Goal: Transaction & Acquisition: Obtain resource

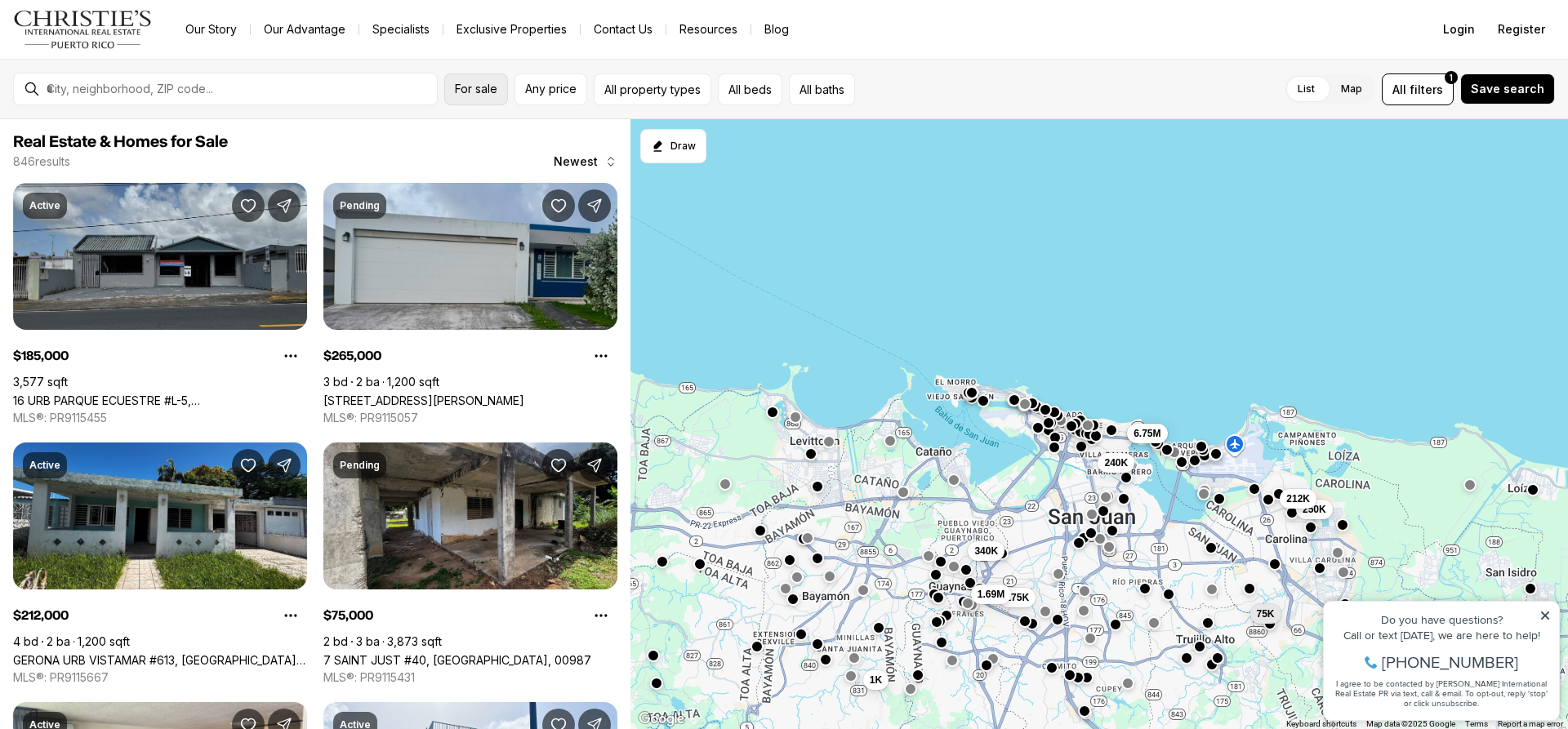
click at [492, 94] on span "For sale" at bounding box center [476, 90] width 42 height 13
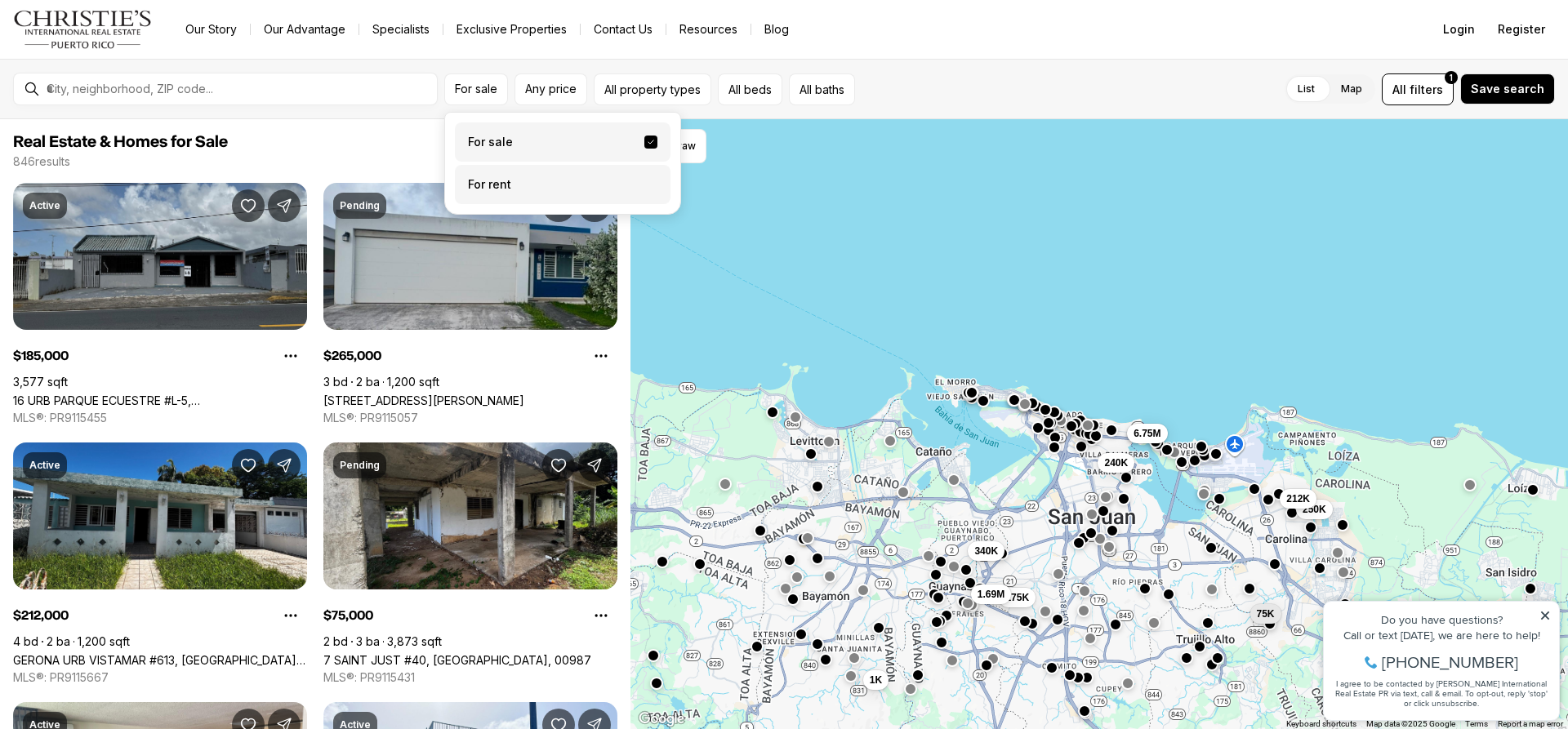
click at [494, 195] on label "For rent" at bounding box center [562, 184] width 216 height 39
click at [644, 178] on button "For rent" at bounding box center [651, 178] width 13 height 0
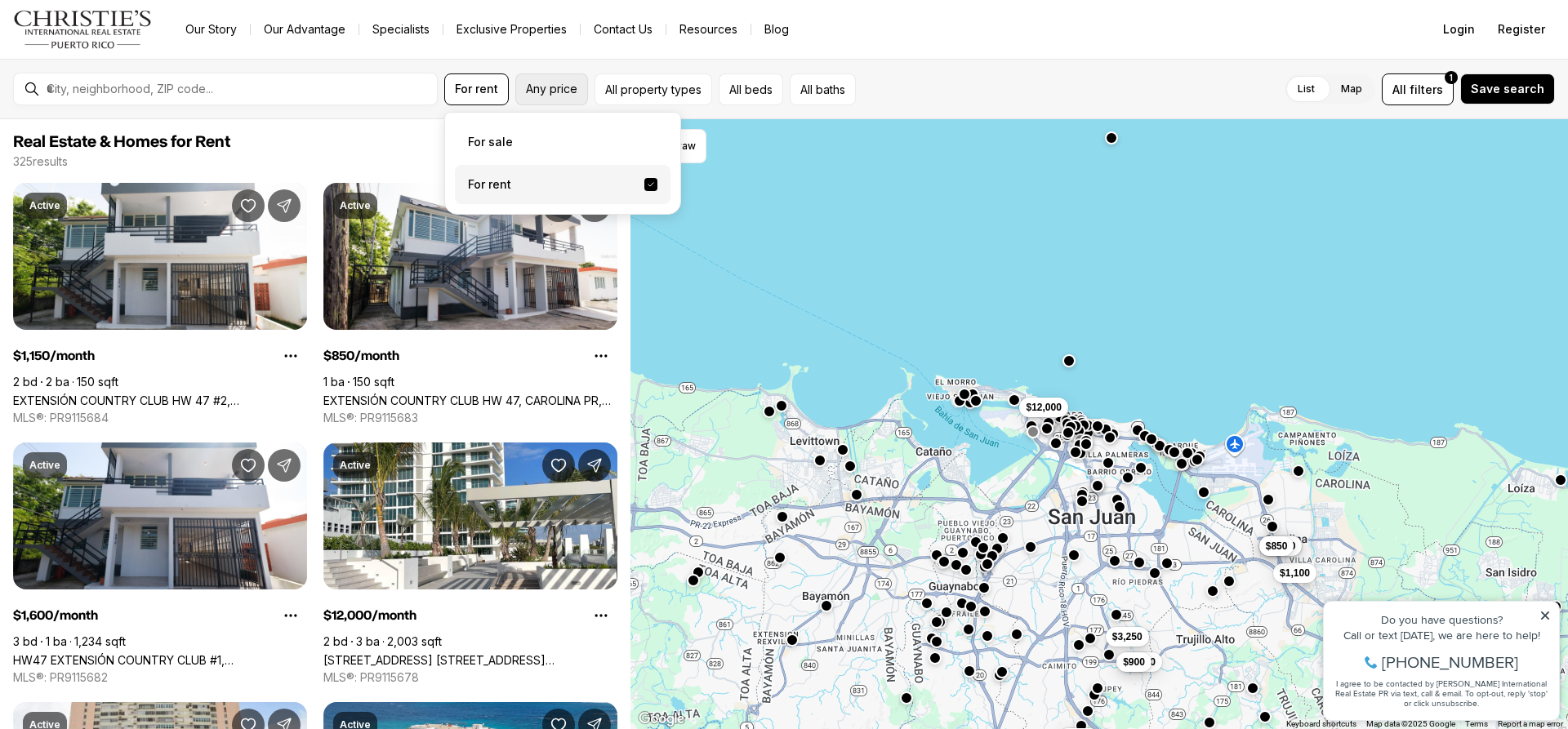
click at [567, 94] on span "Any price" at bounding box center [551, 90] width 51 height 13
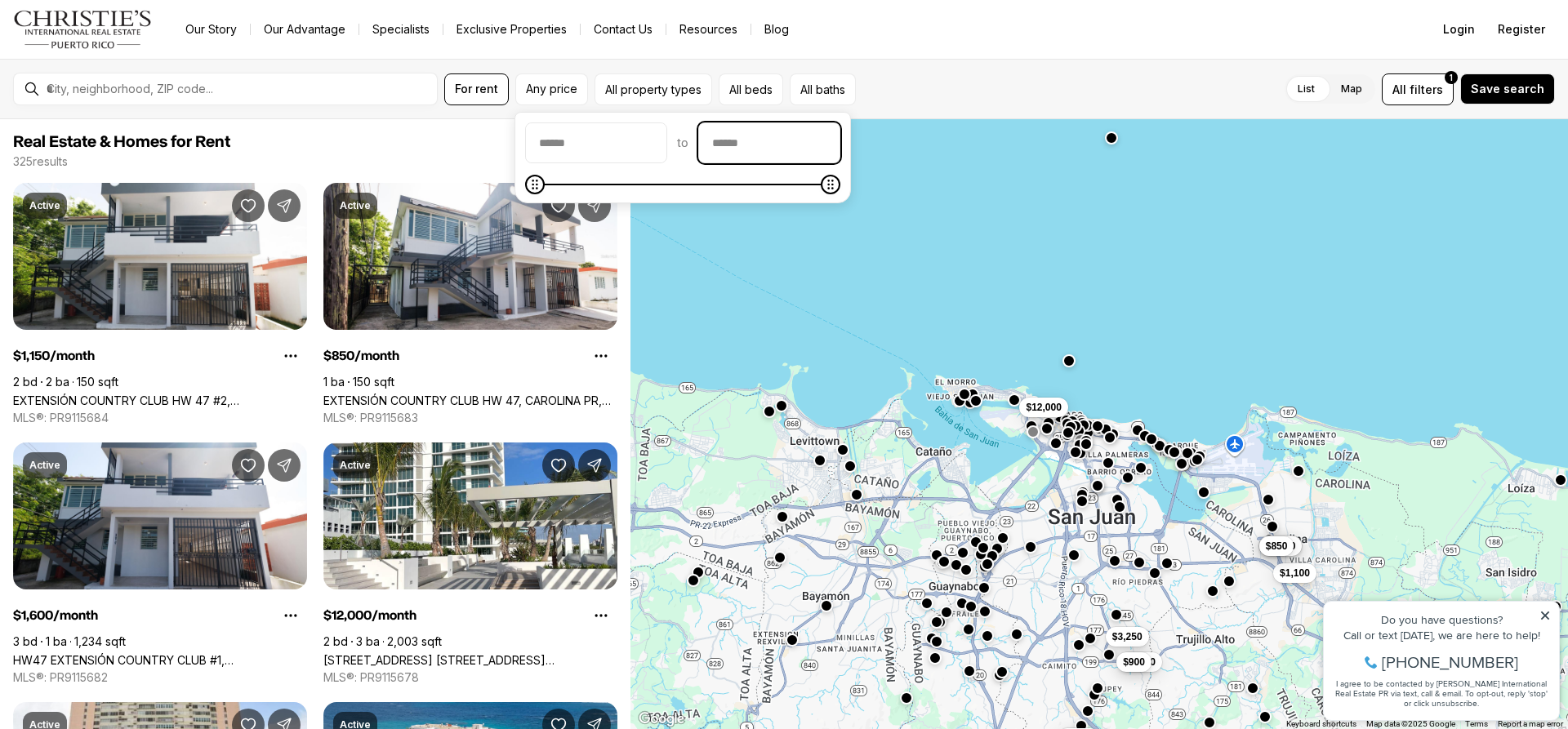
click at [756, 152] on input "priceMax" at bounding box center [770, 143] width 141 height 39
type input "****"
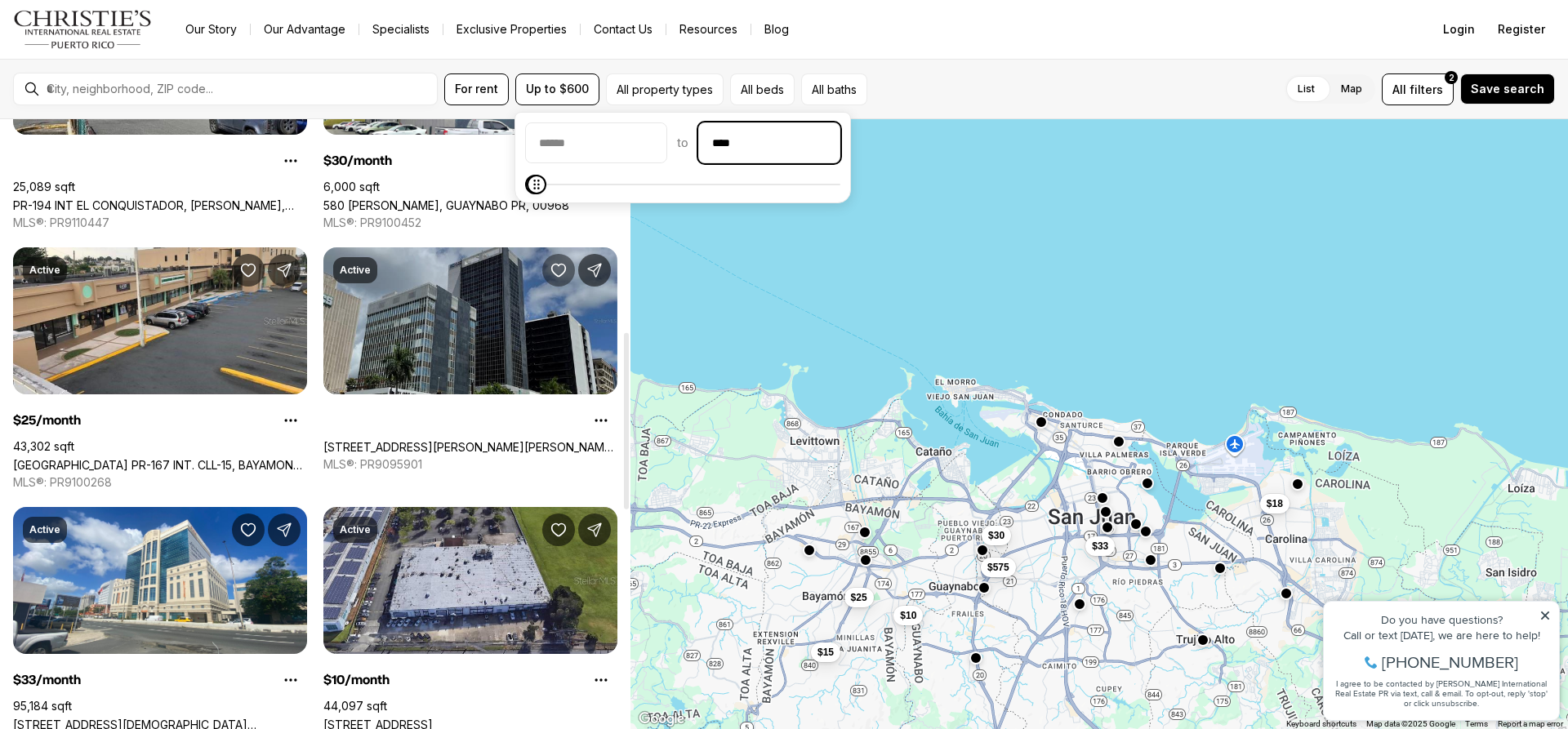
scroll to position [735, 0]
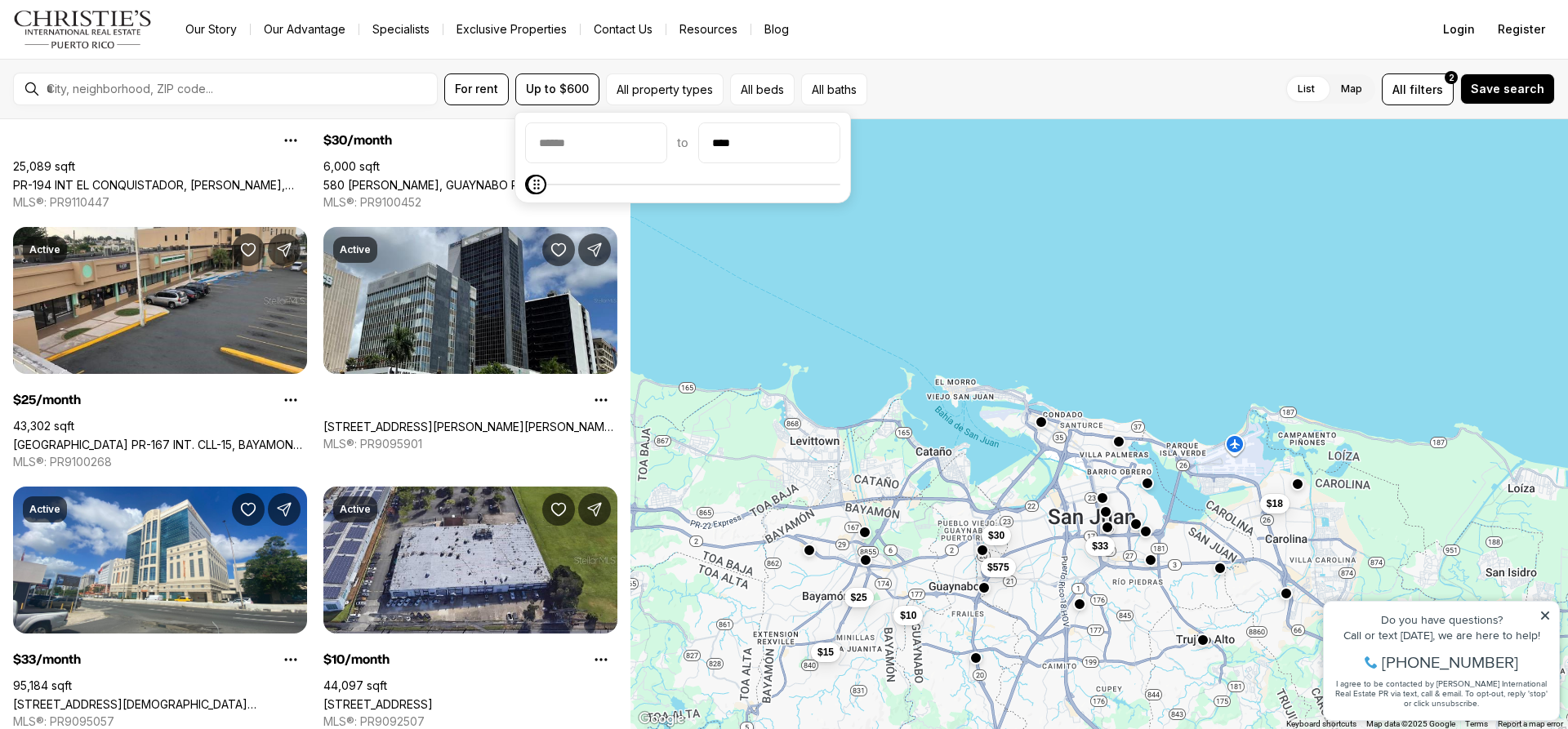
click at [1551, 620] on icon at bounding box center [1546, 616] width 12 height 12
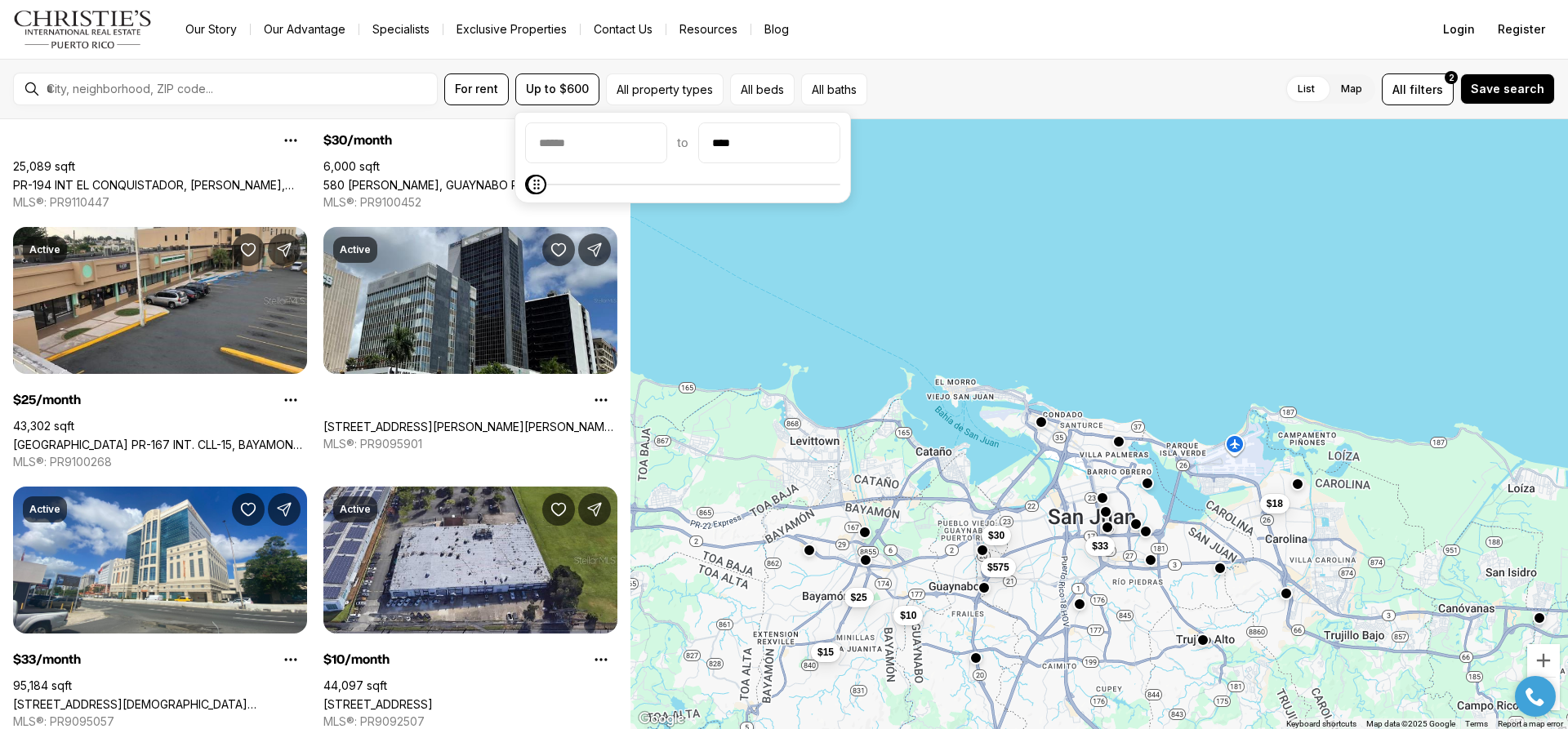
click at [1553, 678] on div at bounding box center [1535, 696] width 57 height 40
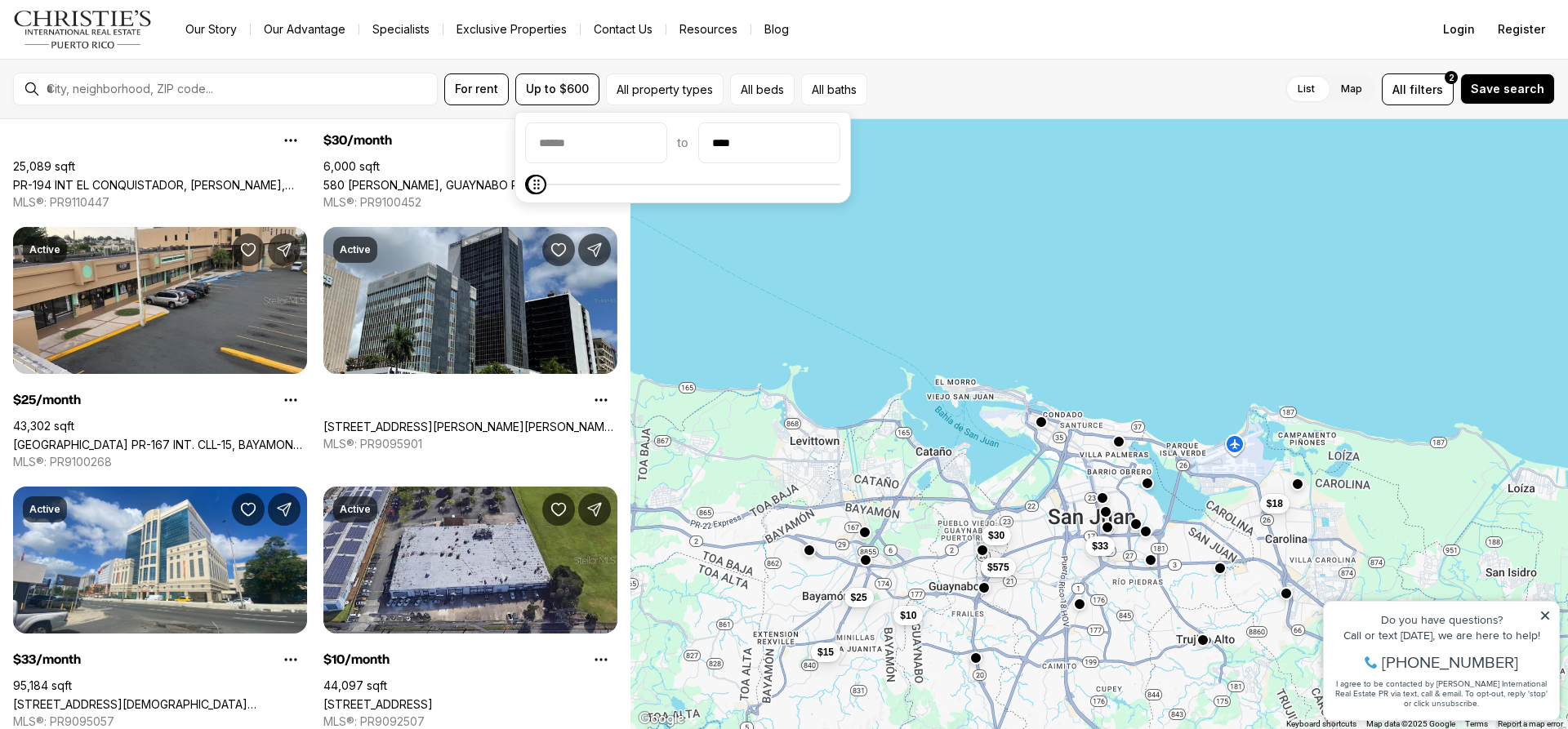
click at [1546, 614] on icon at bounding box center [1546, 616] width 12 height 12
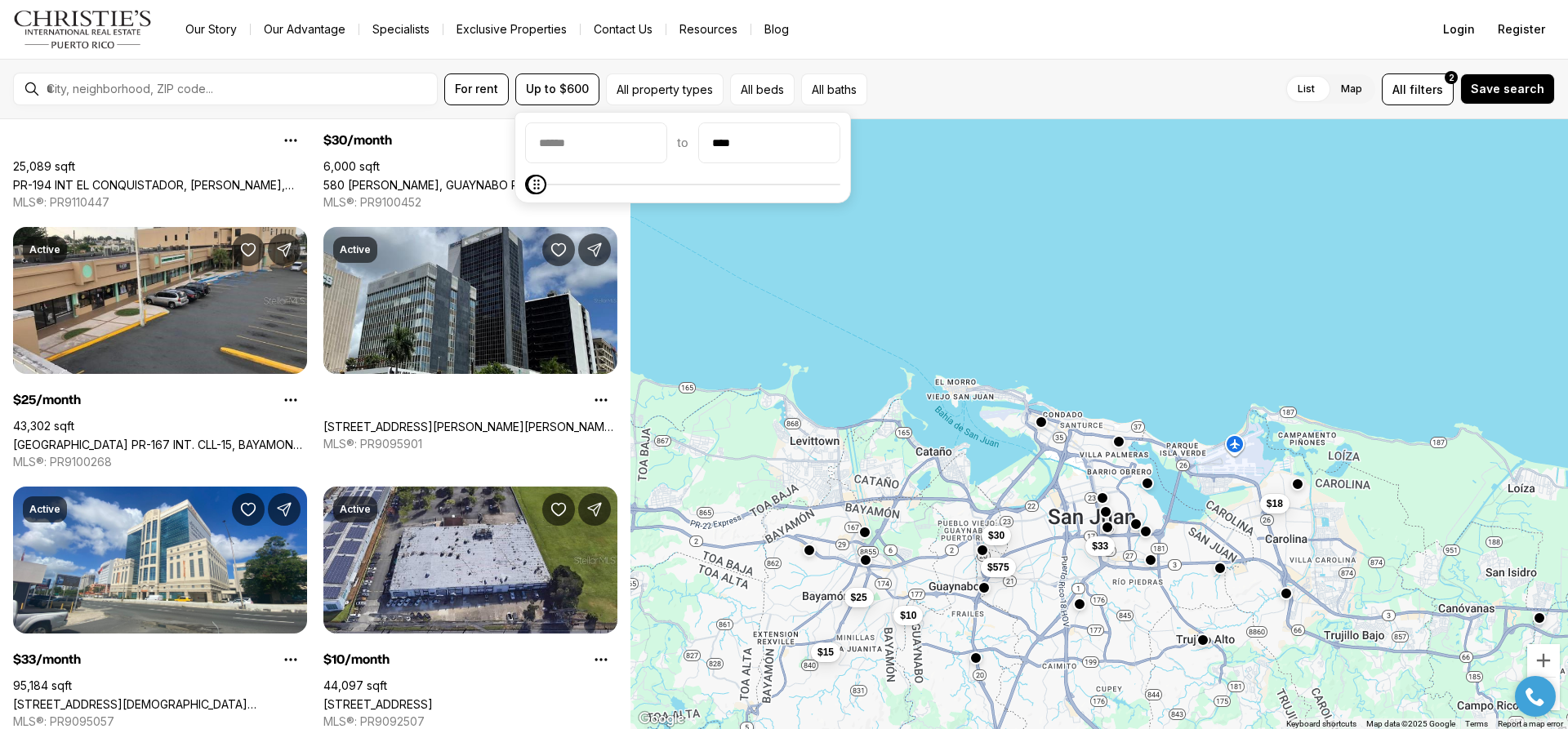
click at [1555, 708] on div at bounding box center [1535, 696] width 57 height 40
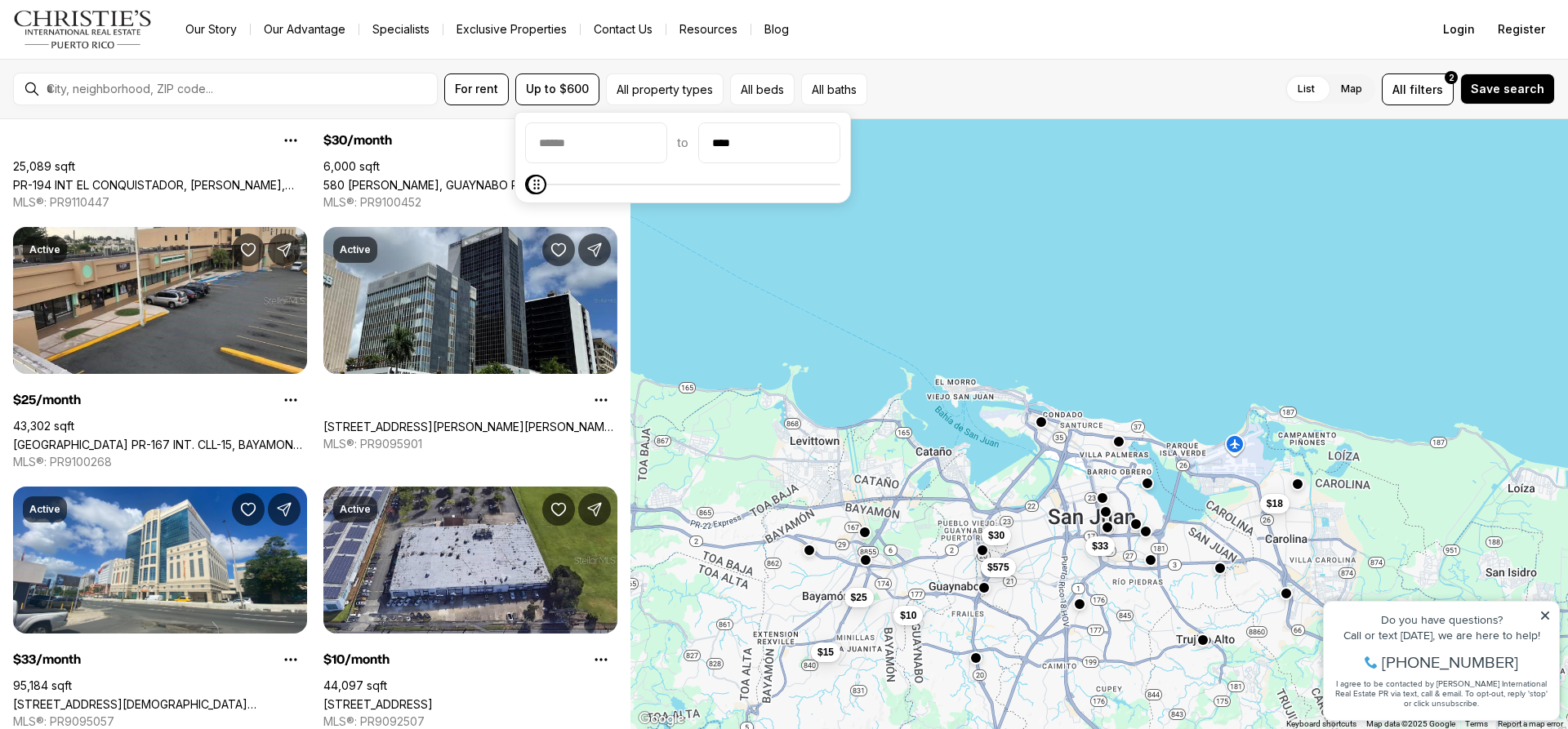
click at [1542, 616] on icon at bounding box center [1546, 616] width 12 height 12
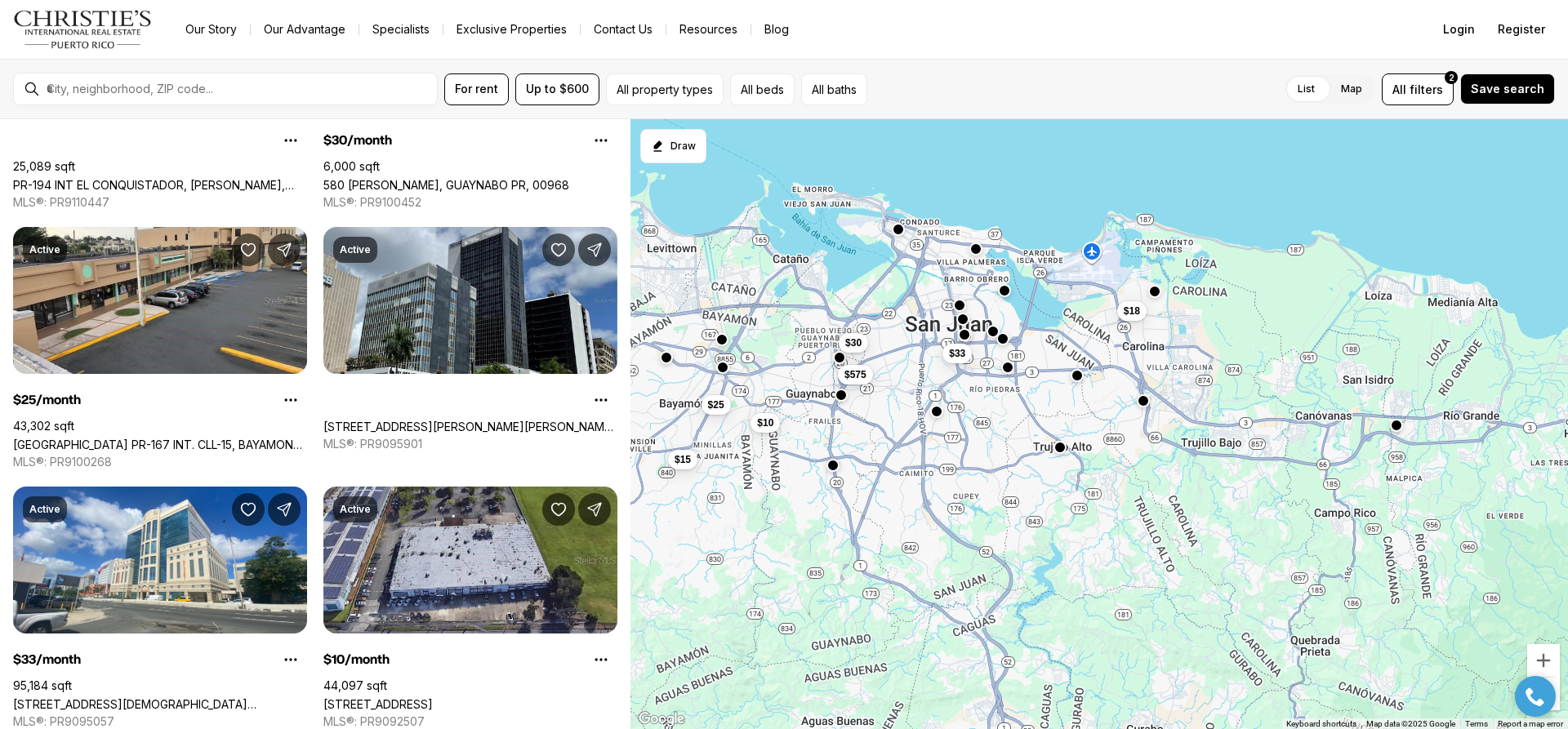
drag, startPoint x: 1356, startPoint y: 689, endPoint x: 1213, endPoint y: 494, distance: 241.8
click at [1213, 494] on div "$575 $30 $25 $33 $10 $18 $15" at bounding box center [1100, 425] width 938 height 611
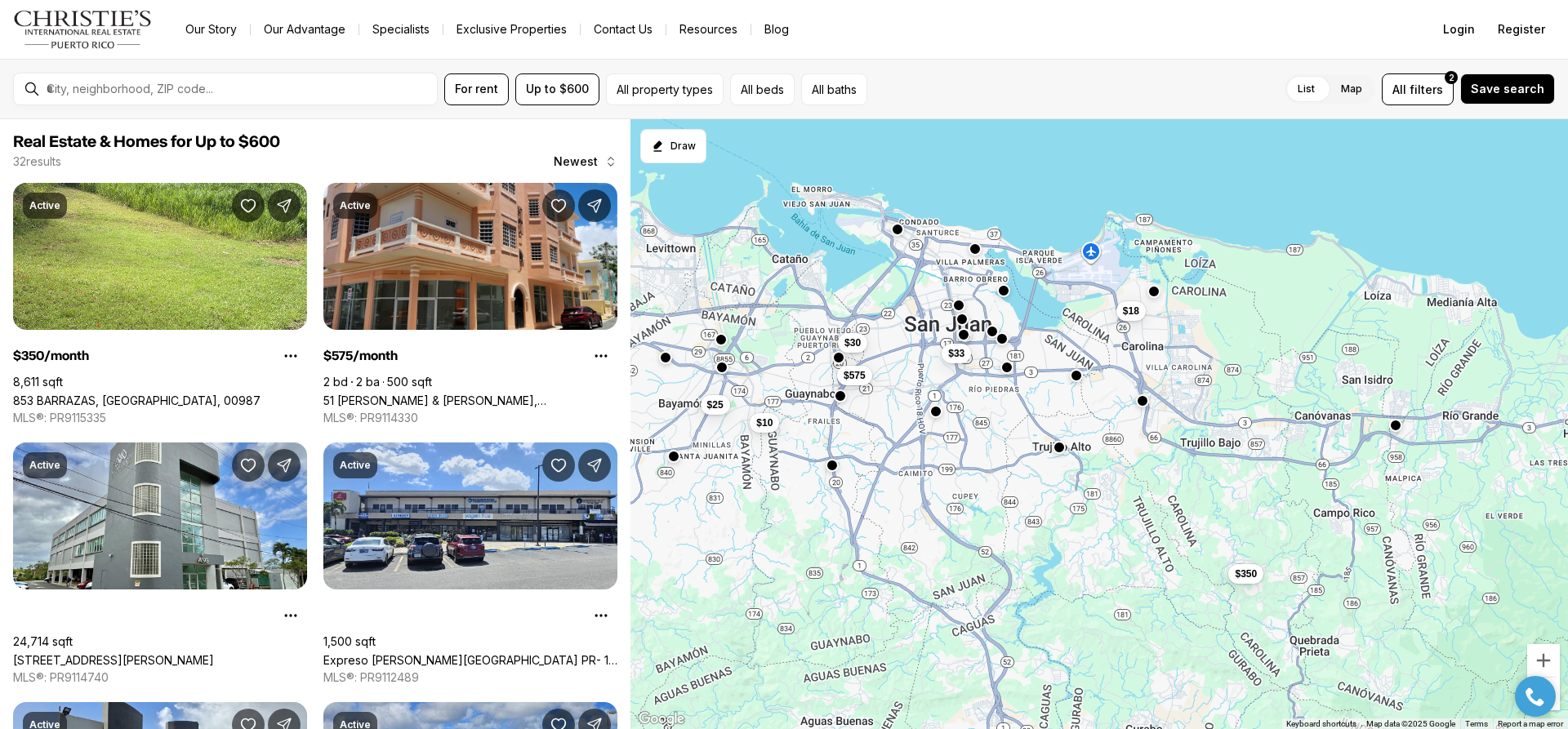
click at [1557, 683] on div at bounding box center [1535, 696] width 57 height 40
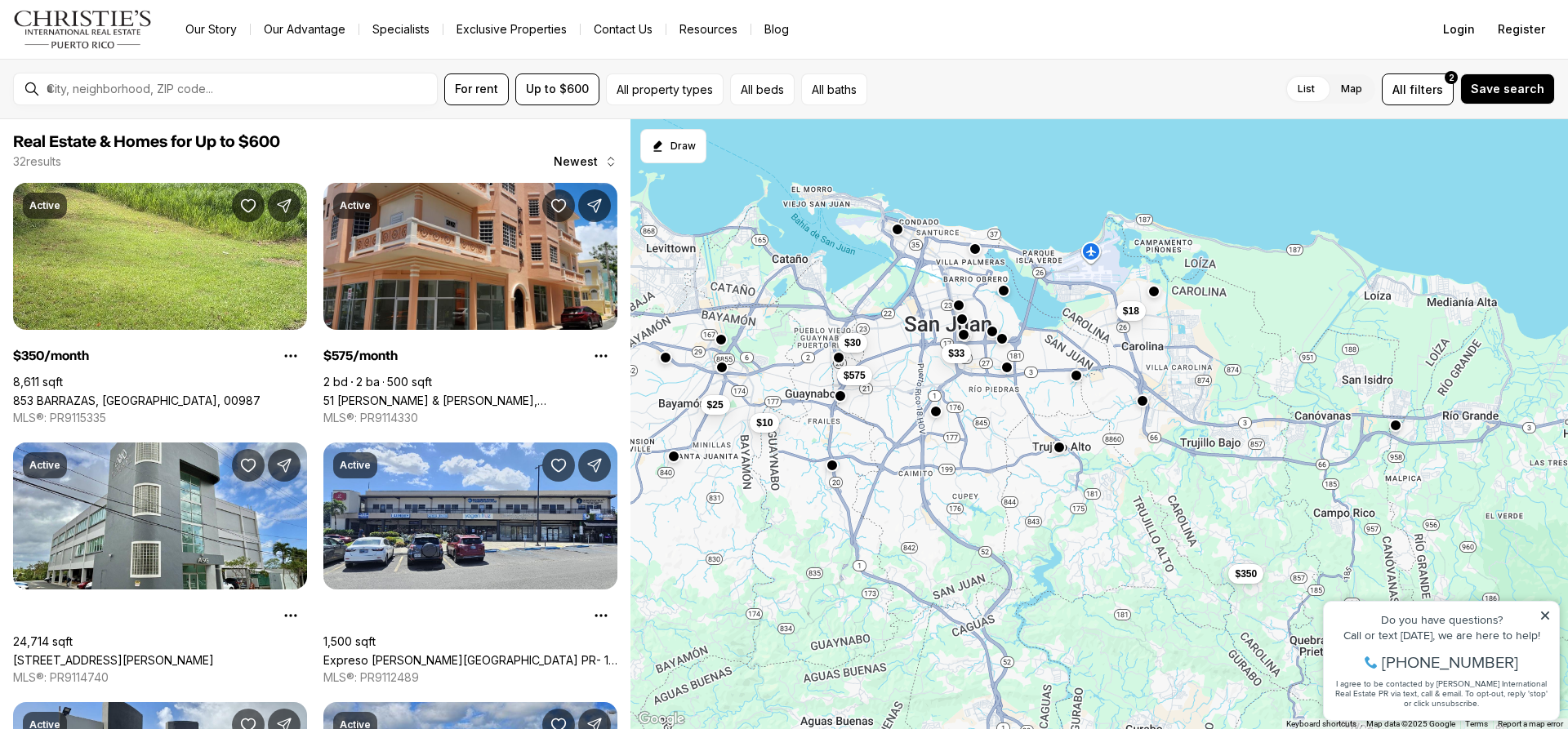
click at [1544, 610] on div "Do you have questions? Call or text [DATE], we are here to help! [PHONE_NUMBER]…" at bounding box center [1442, 661] width 235 height 118
drag, startPoint x: 1542, startPoint y: 616, endPoint x: 2865, endPoint y: 1209, distance: 1449.8
click at [1542, 616] on icon at bounding box center [1546, 616] width 12 height 12
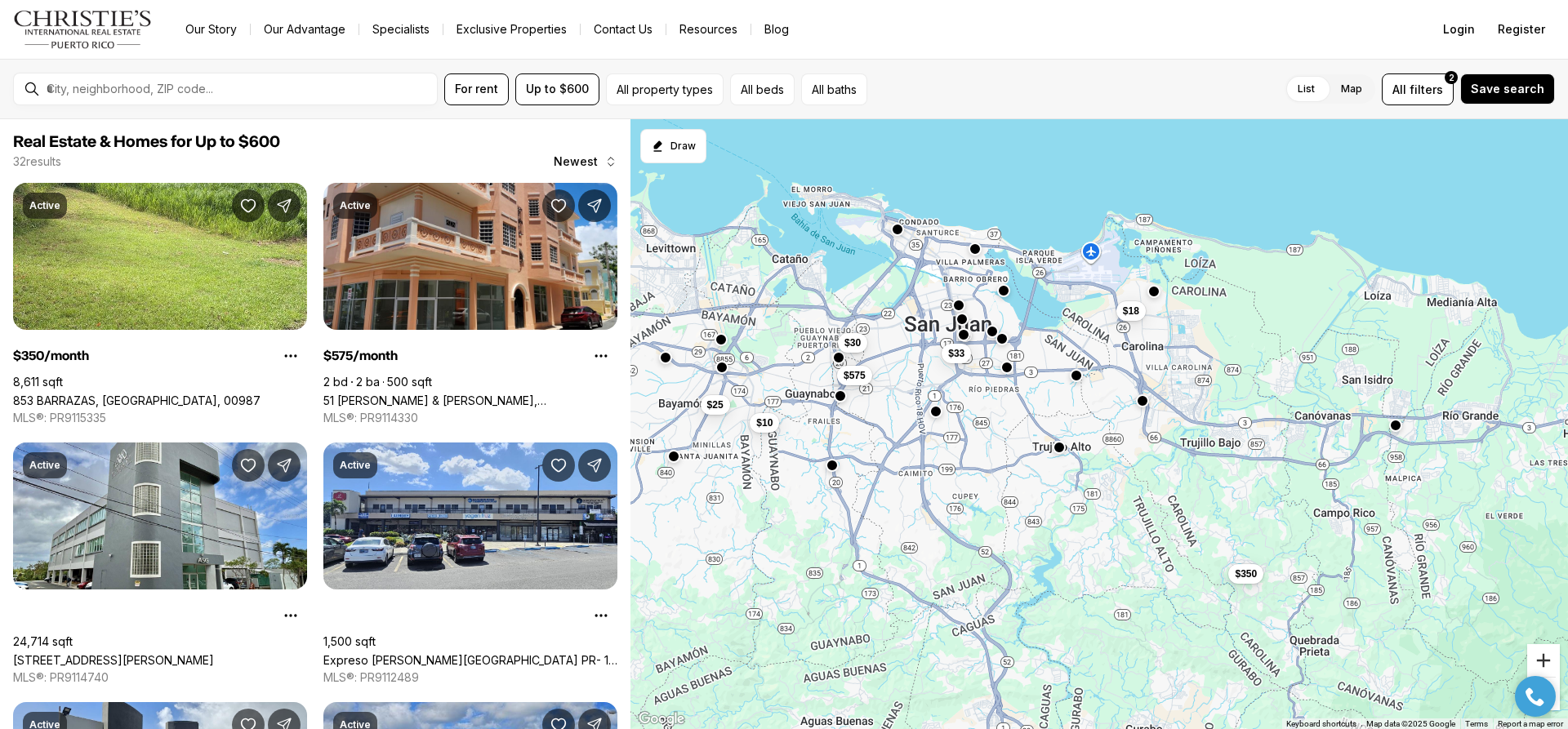
click at [1542, 664] on button "Zoom in" at bounding box center [1544, 661] width 33 height 33
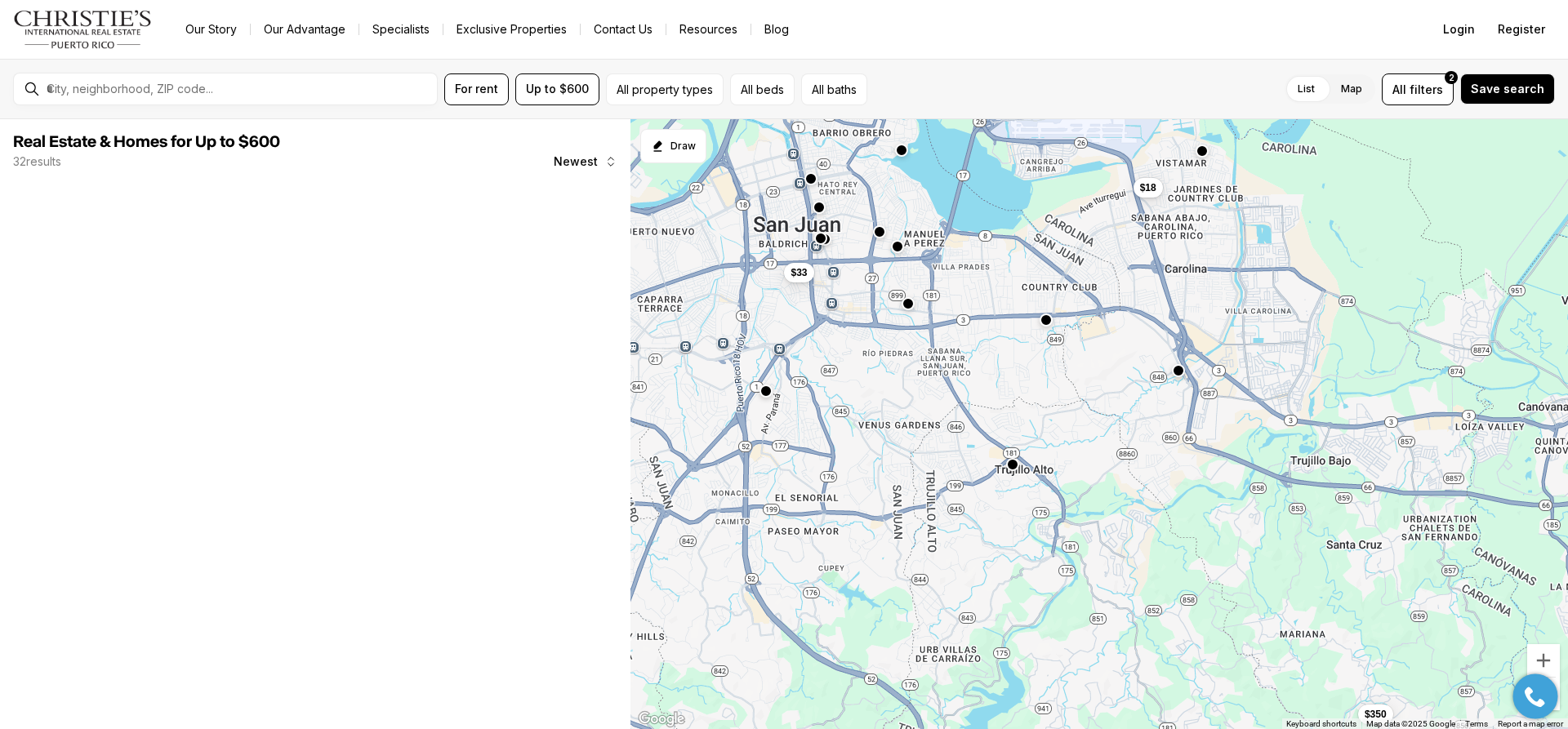
click at [1553, 686] on div at bounding box center [1536, 697] width 45 height 45
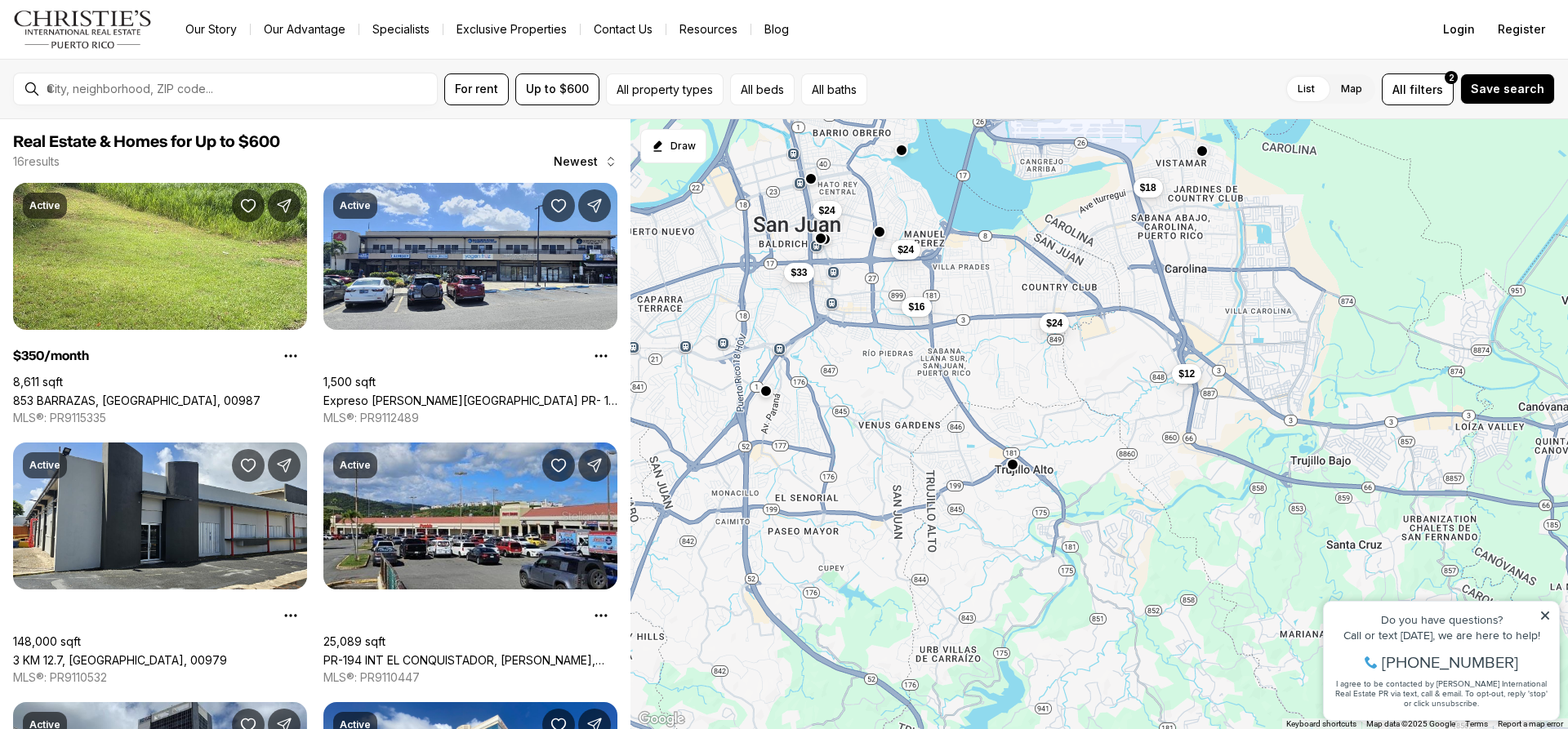
click at [1538, 605] on div "Do you have questions? Call or text [DATE], we are here to help! [PHONE_NUMBER]…" at bounding box center [1442, 661] width 235 height 118
click at [1542, 614] on icon at bounding box center [1546, 616] width 12 height 12
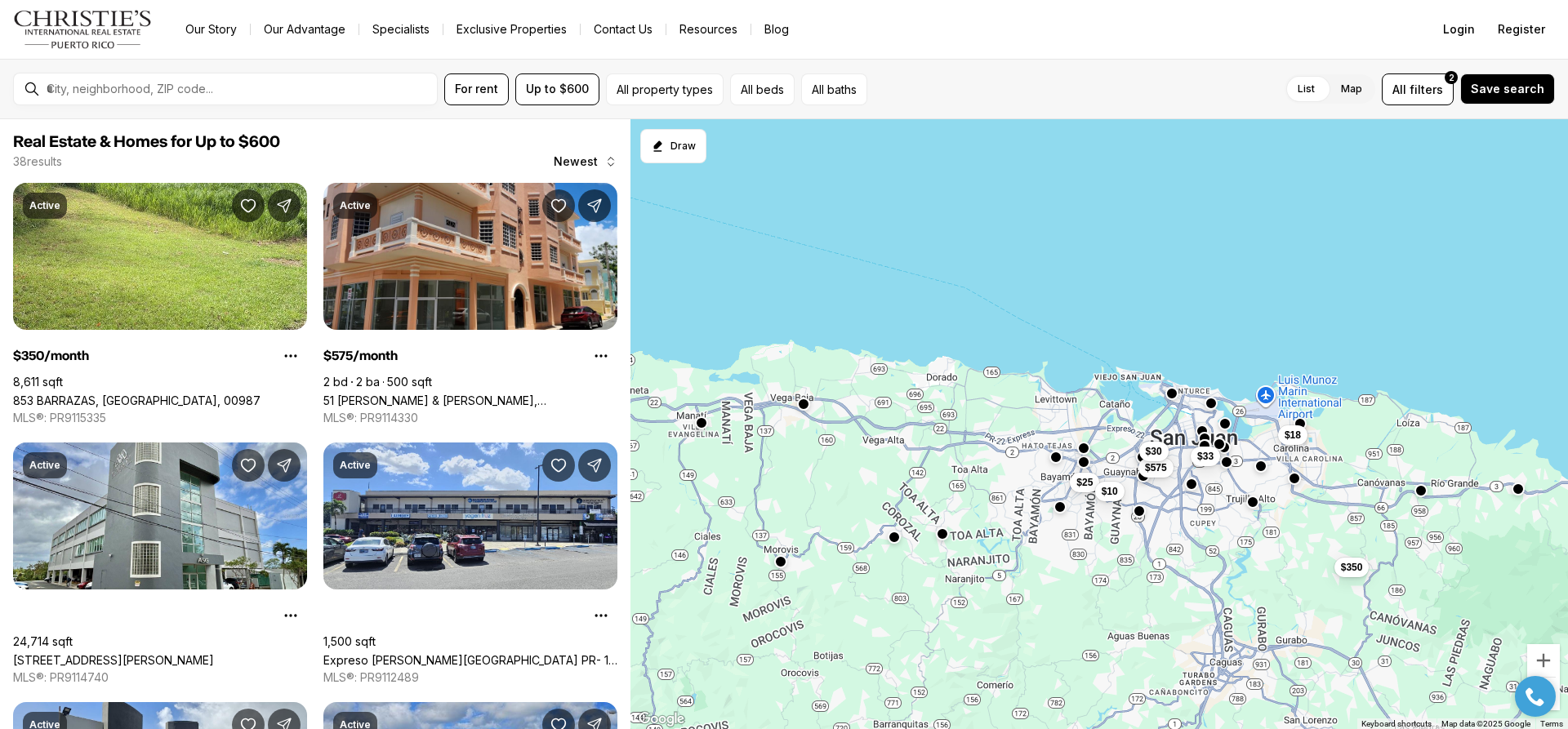
drag, startPoint x: 1020, startPoint y: 685, endPoint x: 1085, endPoint y: 600, distance: 107.0
click at [1085, 600] on div "$18 $350 $25 $10 $575 $30 $33" at bounding box center [1100, 425] width 938 height 611
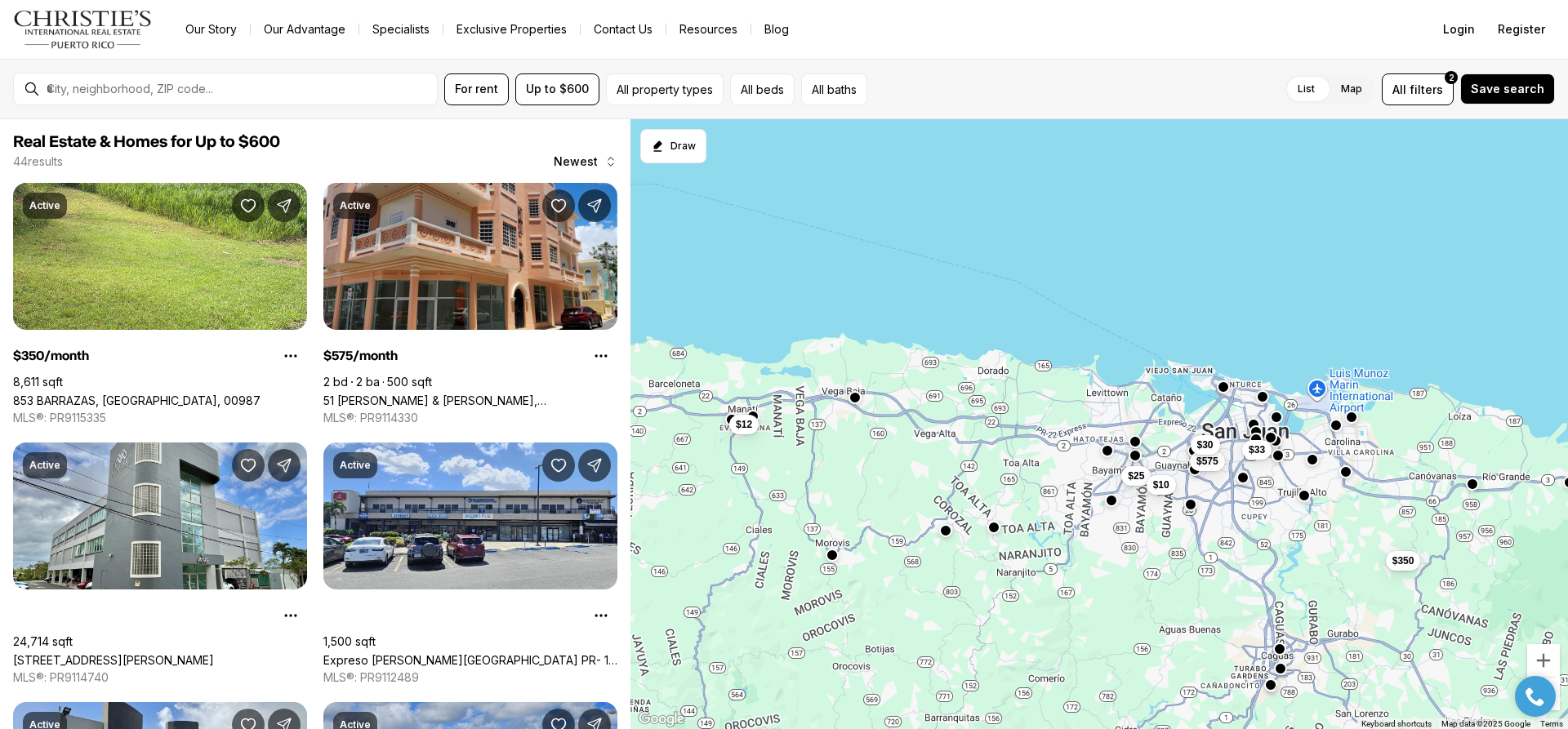
drag, startPoint x: 875, startPoint y: 508, endPoint x: 927, endPoint y: 502, distance: 52.3
click at [927, 502] on div "$350 $25 $10 $575 $30 $33 $12" at bounding box center [1100, 425] width 938 height 611
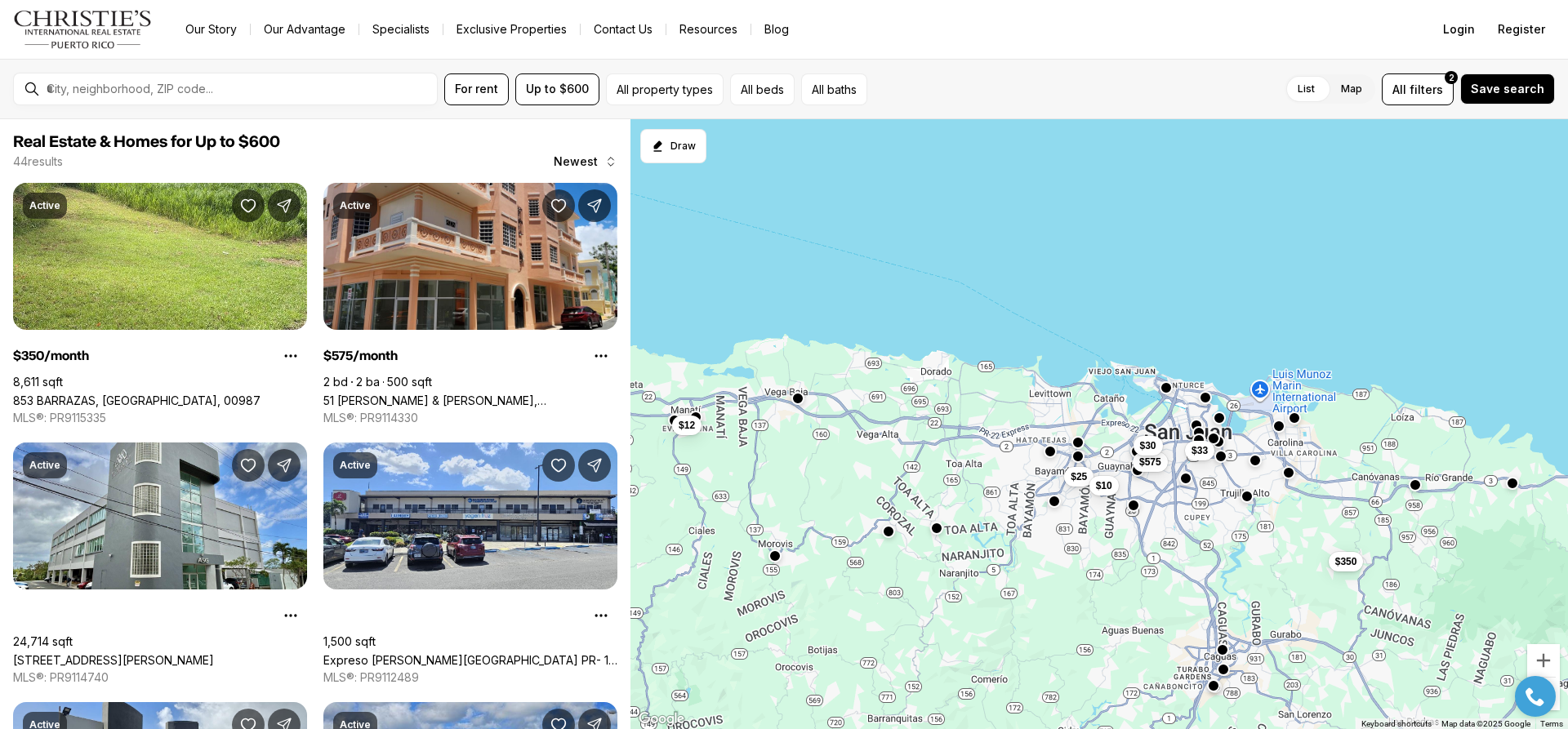
drag, startPoint x: 970, startPoint y: 514, endPoint x: 911, endPoint y: 514, distance: 59.0
click at [911, 514] on div "$350 $25 $10 $575 $30 $33 $12" at bounding box center [1100, 425] width 938 height 611
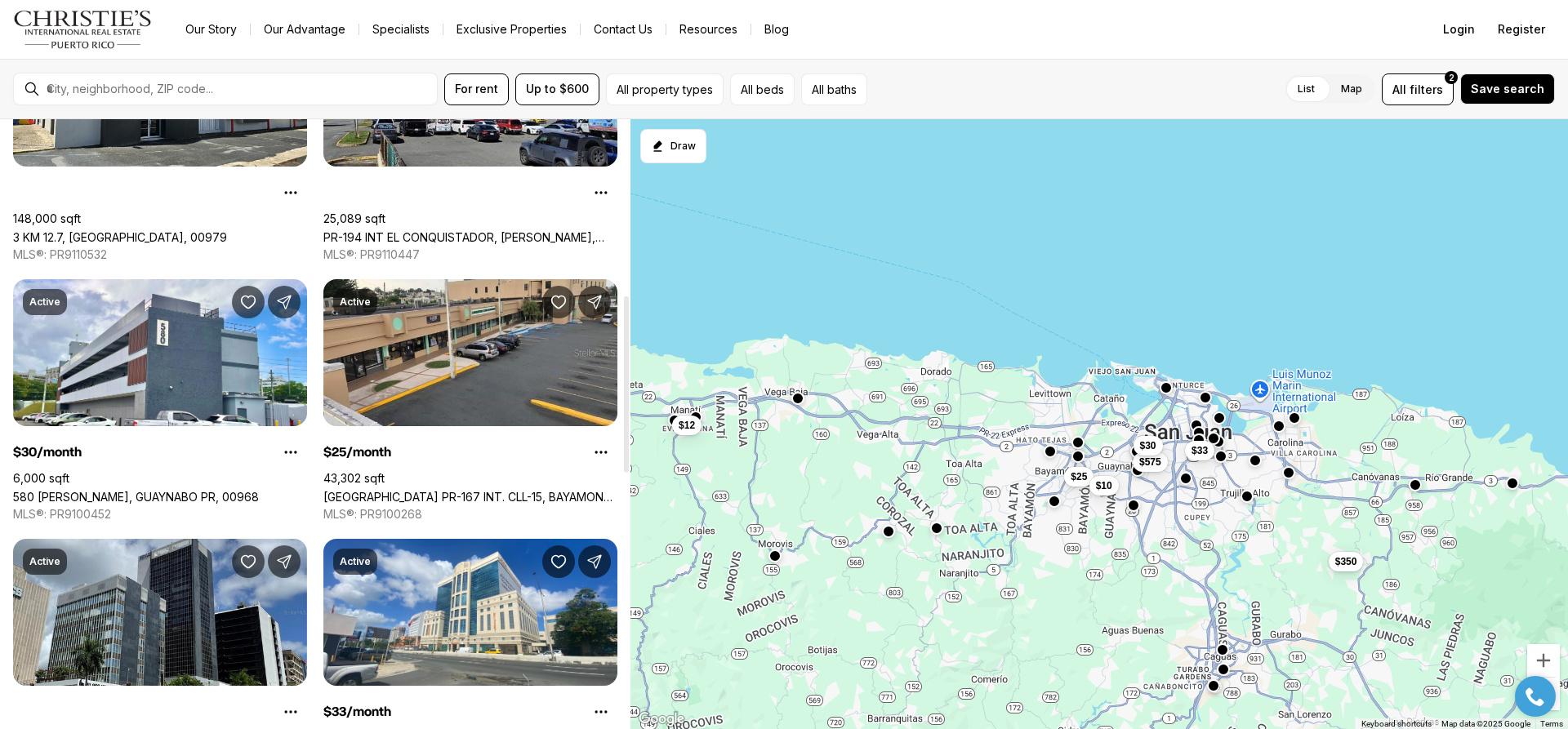
scroll to position [735, 0]
